Goal: Book appointment/travel/reservation

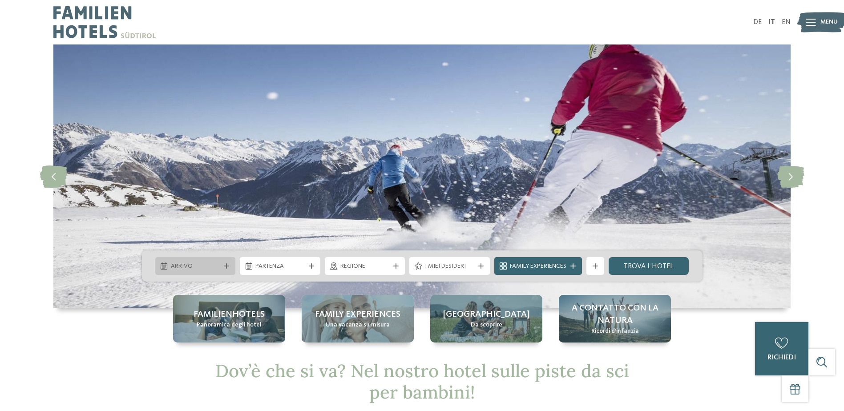
click at [224, 268] on icon at bounding box center [226, 265] width 5 height 5
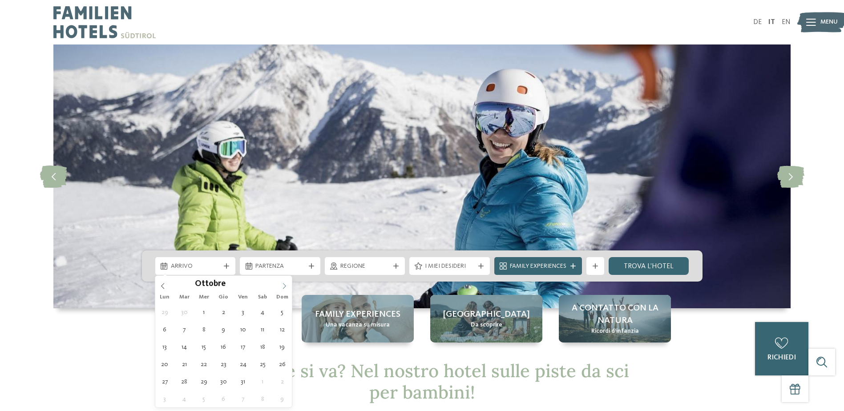
click at [283, 287] on icon at bounding box center [284, 286] width 6 height 6
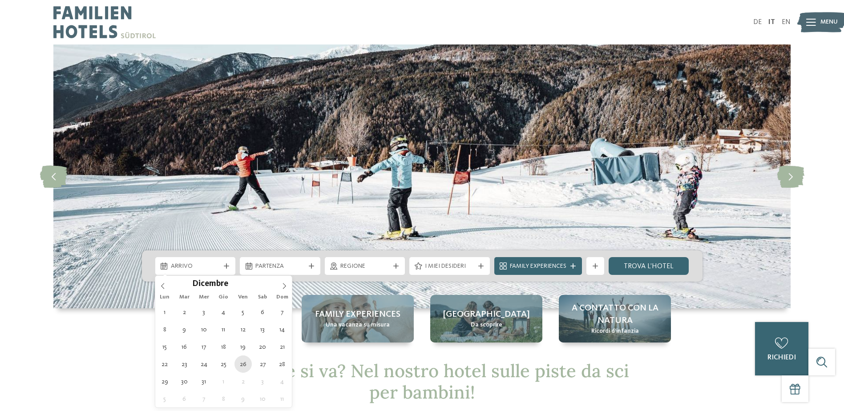
type div "[DATE]"
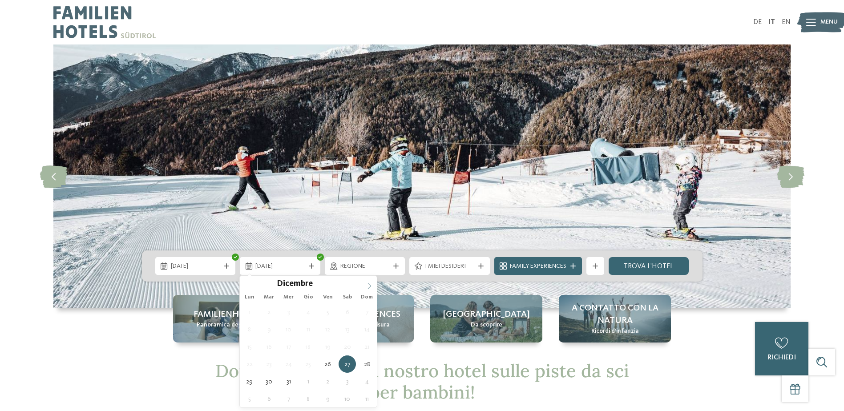
type input "****"
click at [369, 287] on icon at bounding box center [369, 286] width 6 height 6
type div "[DATE]"
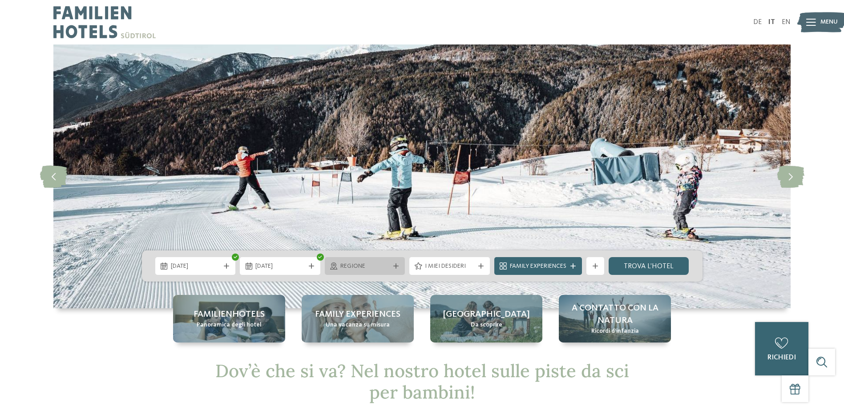
click at [363, 270] on span "Regione" at bounding box center [364, 266] width 49 height 9
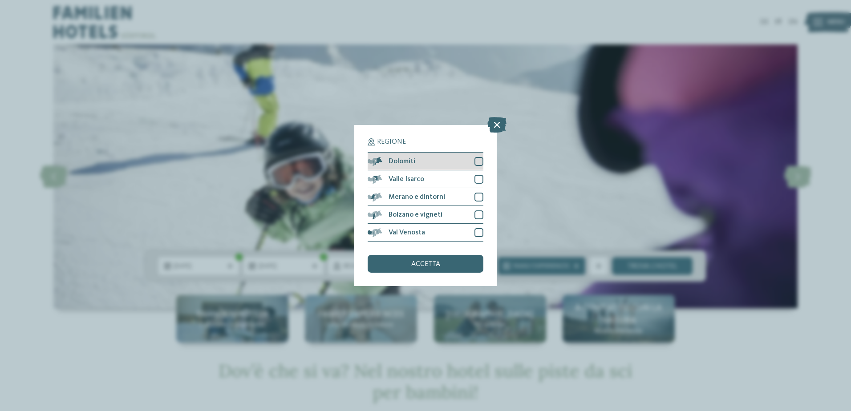
click at [480, 160] on div at bounding box center [478, 161] width 9 height 9
click at [437, 263] on span "accetta" at bounding box center [425, 264] width 29 height 7
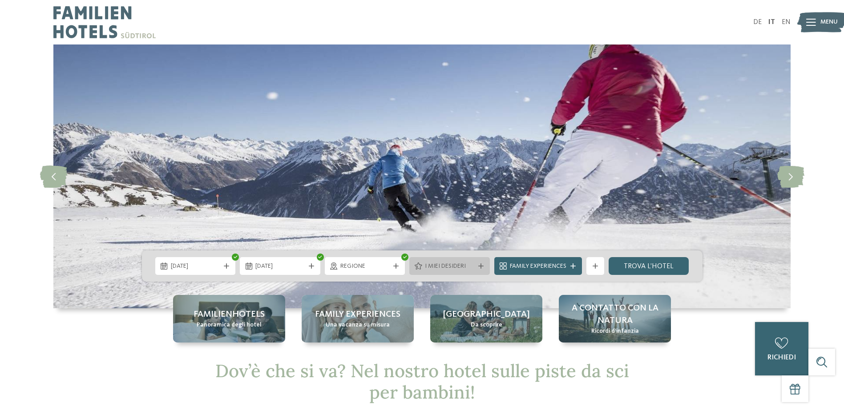
click at [481, 267] on icon at bounding box center [480, 265] width 5 height 5
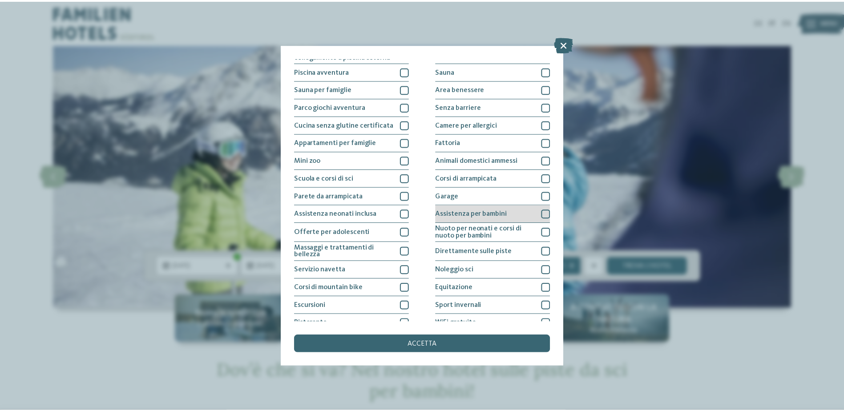
scroll to position [57, 0]
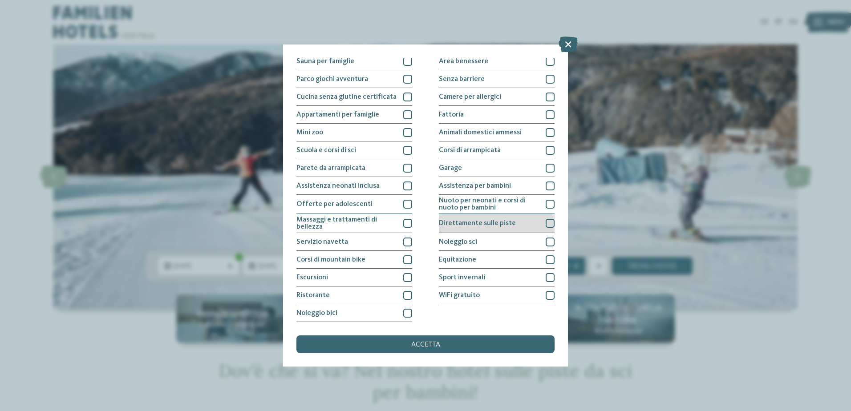
click at [546, 224] on div at bounding box center [550, 223] width 9 height 9
click at [494, 344] on div "accetta" at bounding box center [425, 344] width 258 height 18
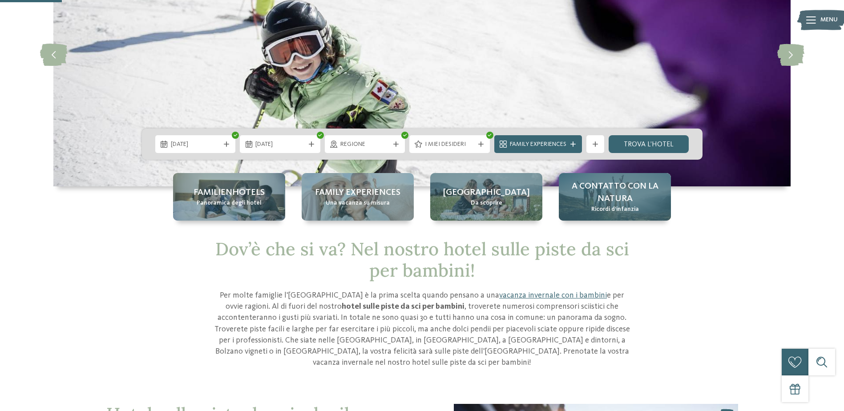
scroll to position [44, 0]
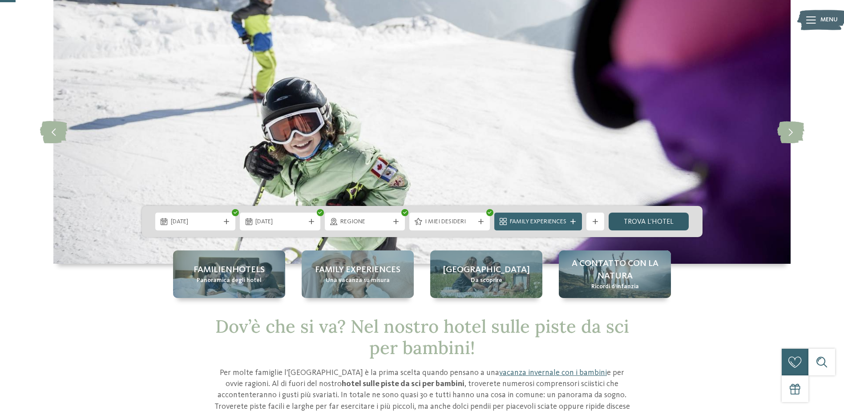
click at [647, 224] on link "trova l’hotel" at bounding box center [649, 222] width 81 height 18
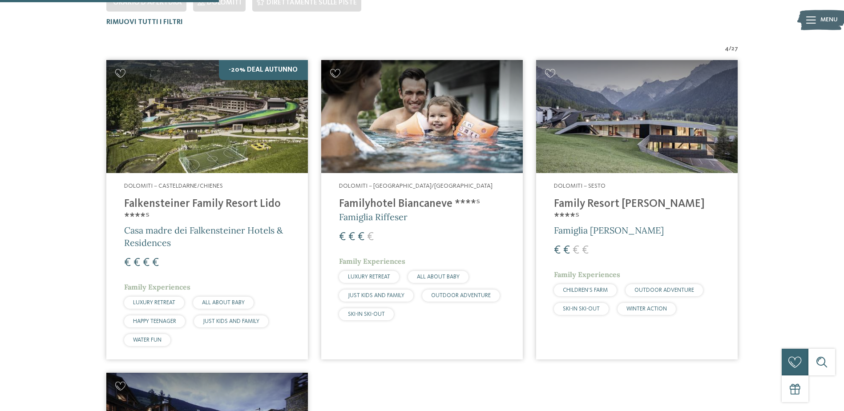
scroll to position [292, 0]
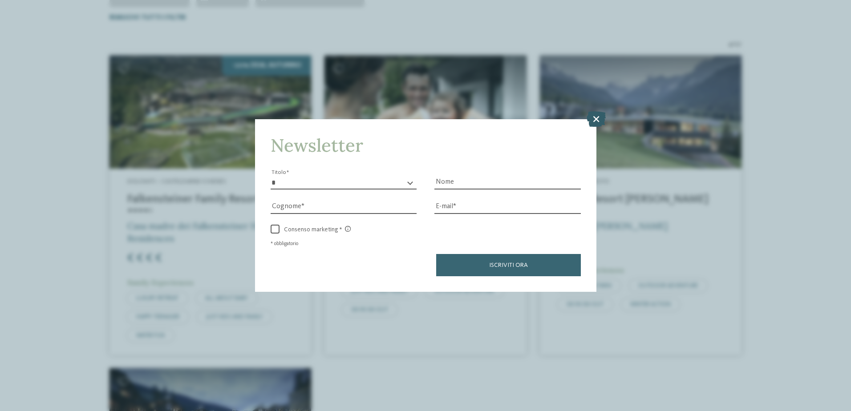
click at [601, 115] on icon at bounding box center [595, 119] width 19 height 16
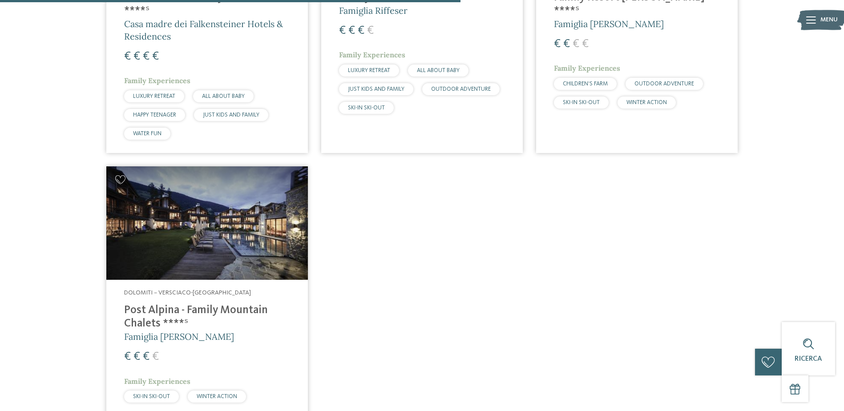
scroll to position [559, 0]
